Goal: Find specific page/section: Find specific page/section

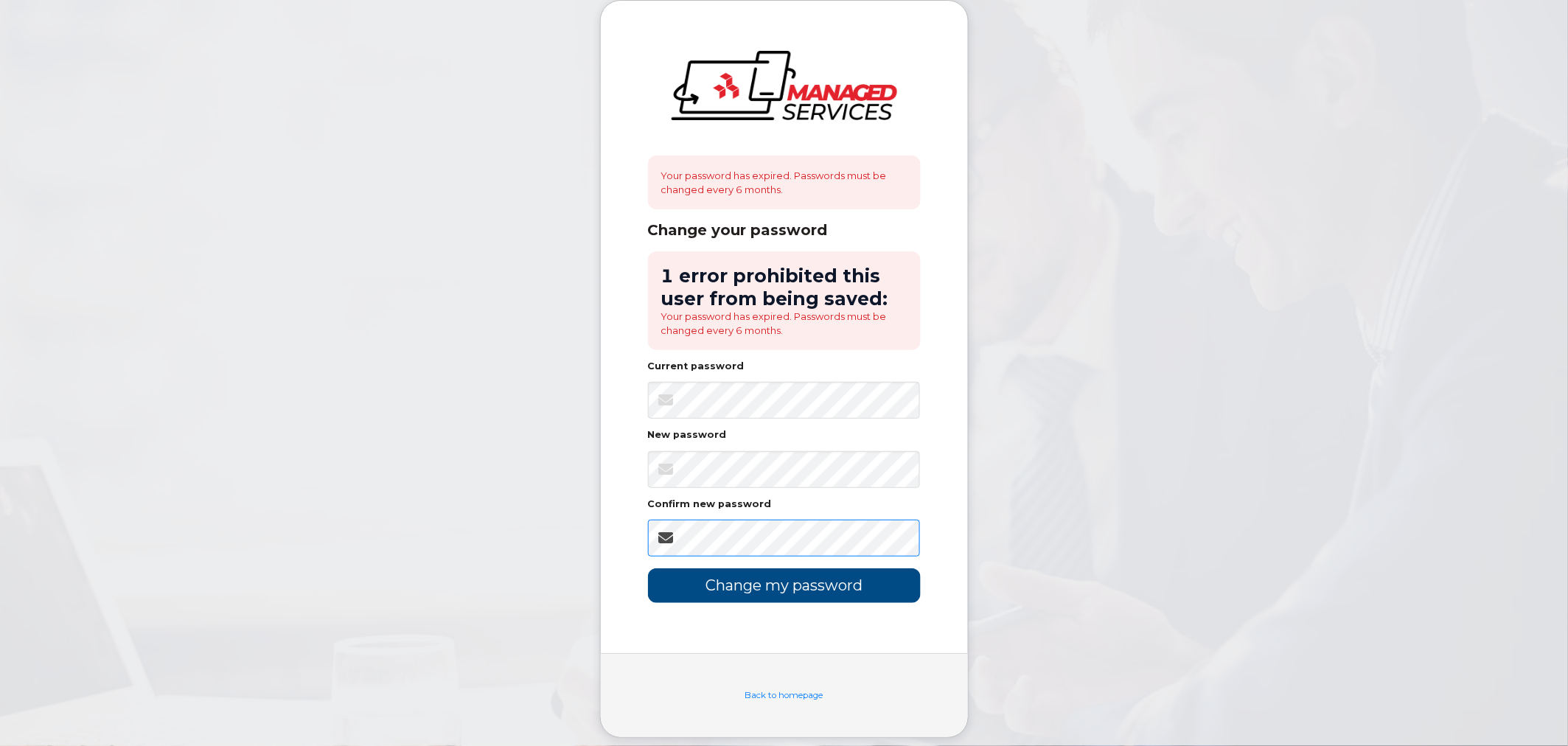
click at [648, 568] on input "Change my password" at bounding box center [784, 586] width 273 height 35
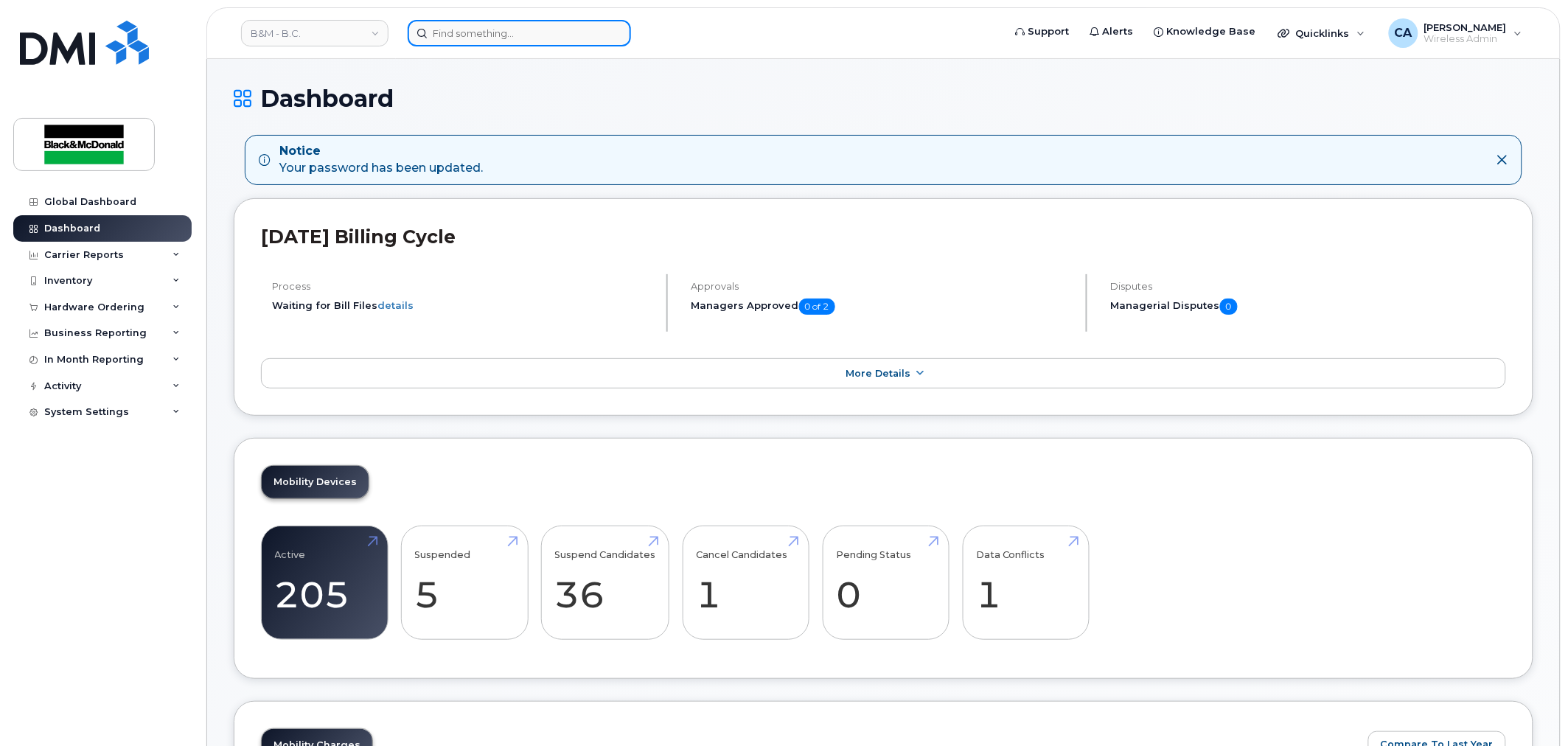
click at [575, 36] on input at bounding box center [520, 33] width 224 height 27
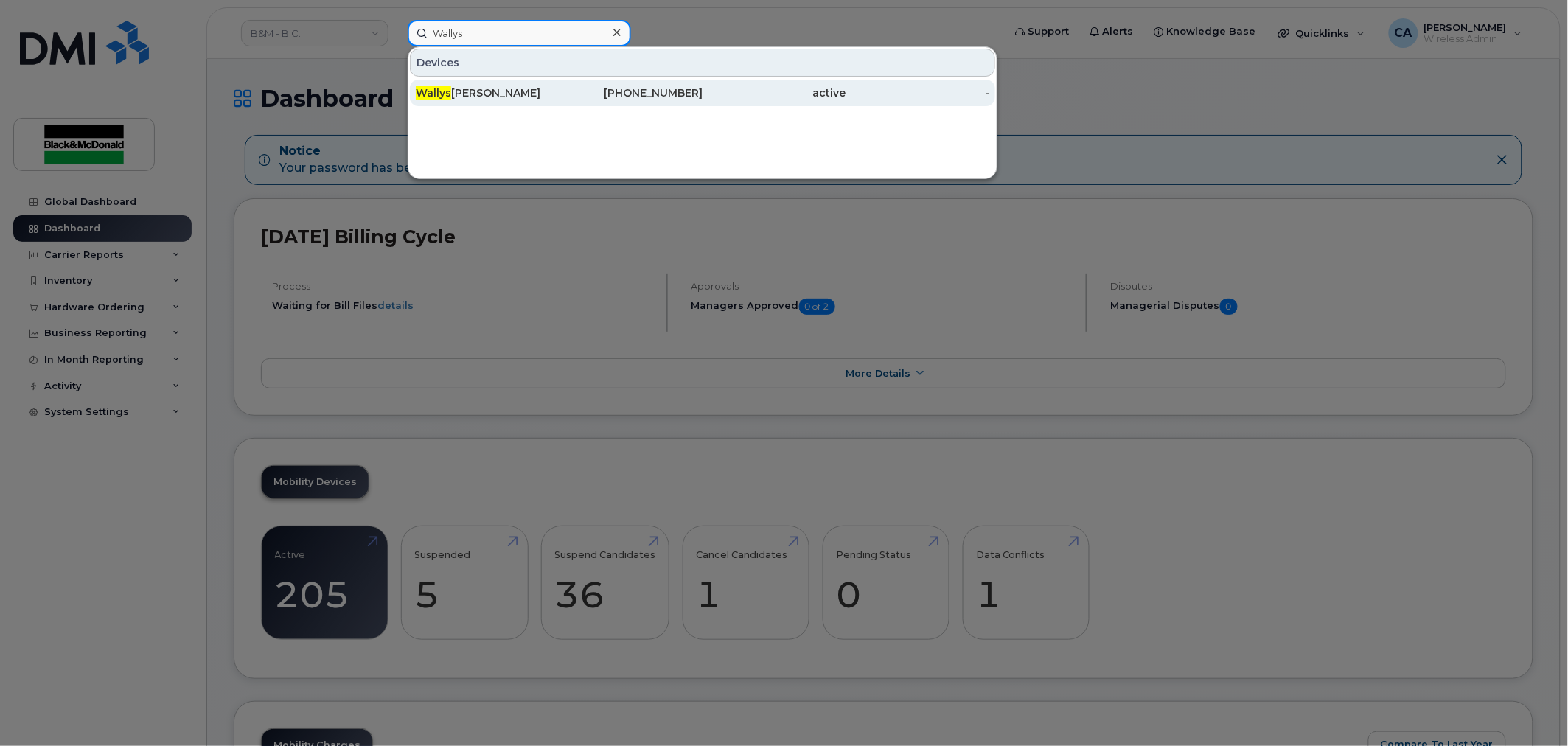
type input "Wallys"
click at [519, 93] on div "Wallys Sandi" at bounding box center [488, 93] width 144 height 15
